Goal: Transaction & Acquisition: Purchase product/service

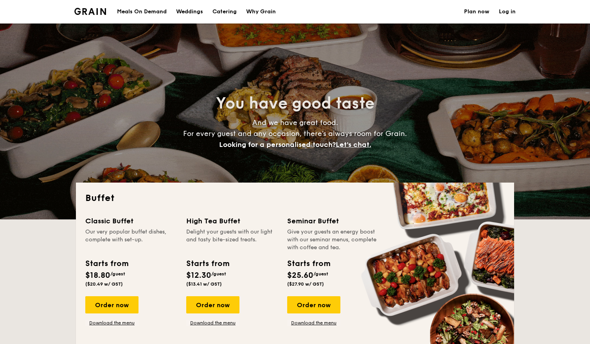
select select
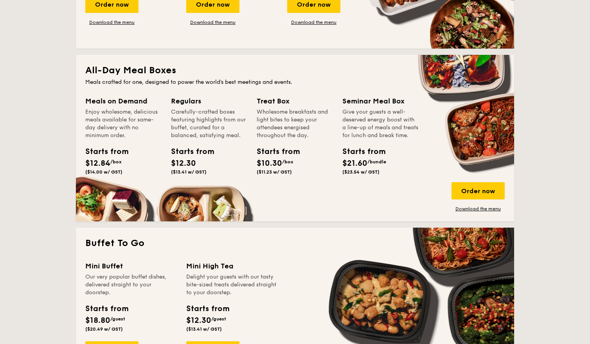
scroll to position [300, 0]
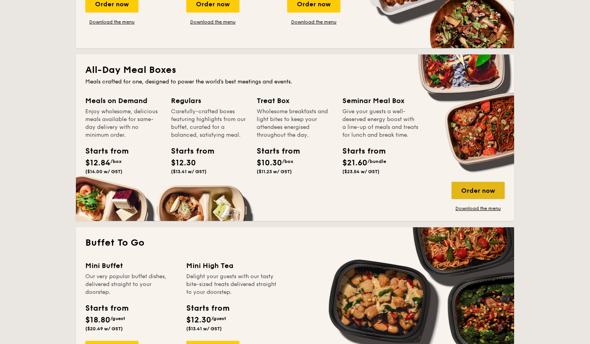
click at [477, 193] on div "Order now" at bounding box center [477, 190] width 53 height 17
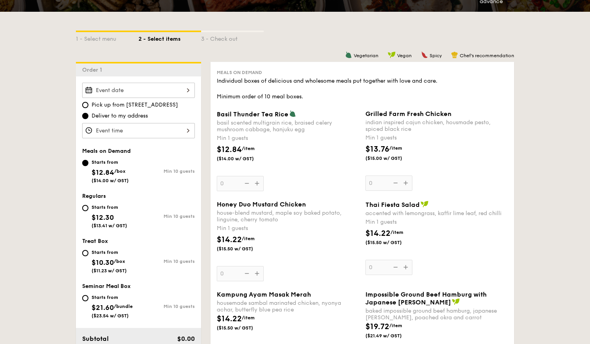
scroll to position [162, 0]
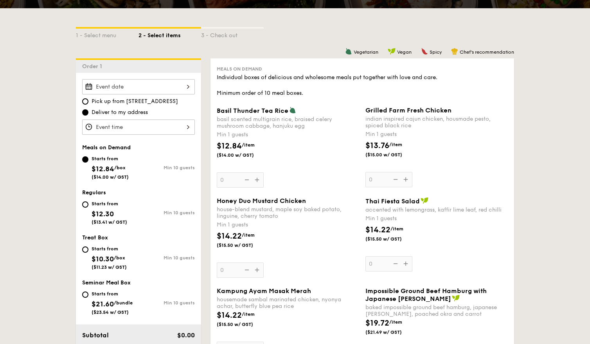
select select
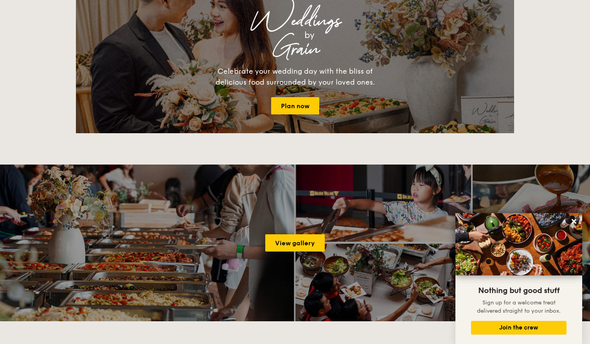
scroll to position [682, 0]
